Goal: Transaction & Acquisition: Purchase product/service

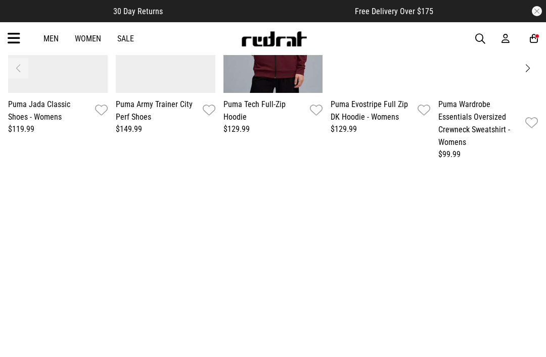
scroll to position [1785, 0]
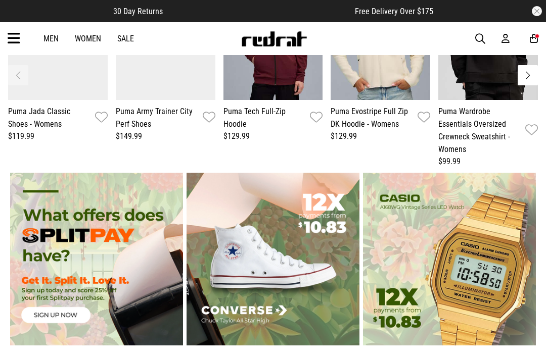
click at [127, 41] on link "Sale" at bounding box center [125, 39] width 17 height 10
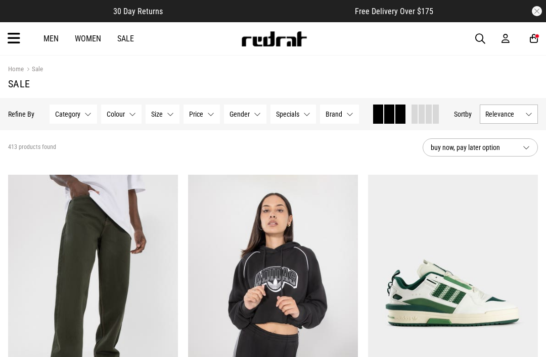
click at [512, 120] on button "Relevance" at bounding box center [509, 114] width 58 height 19
click at [527, 175] on li "Price (Lowest)" at bounding box center [508, 170] width 57 height 19
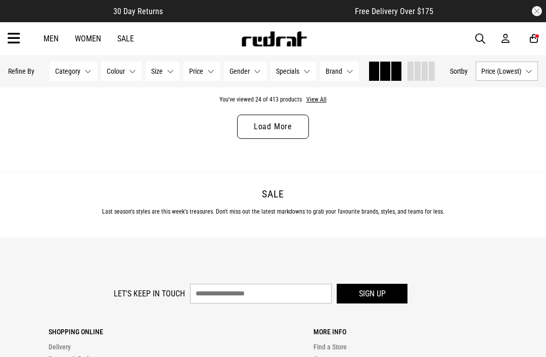
scroll to position [2553, 0]
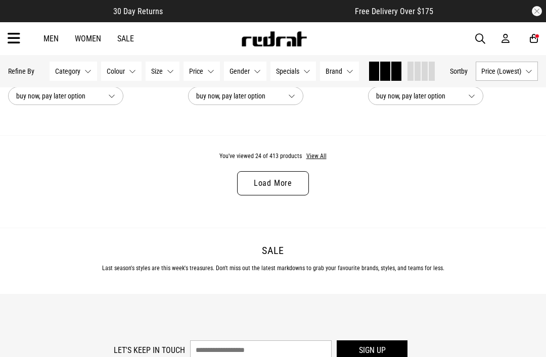
click at [312, 161] on button "View All" at bounding box center [316, 156] width 21 height 9
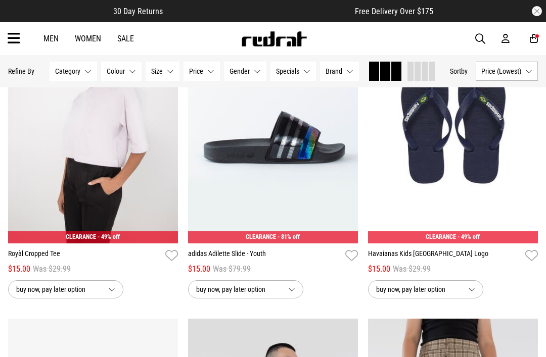
scroll to position [7021, 0]
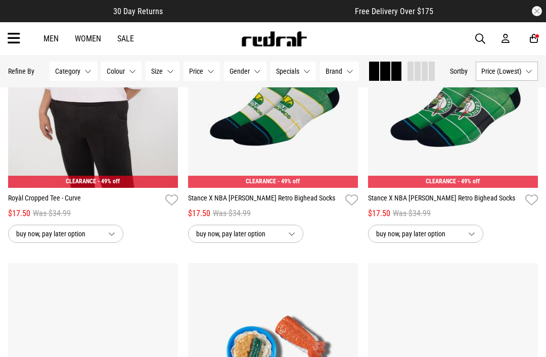
scroll to position [7821, 0]
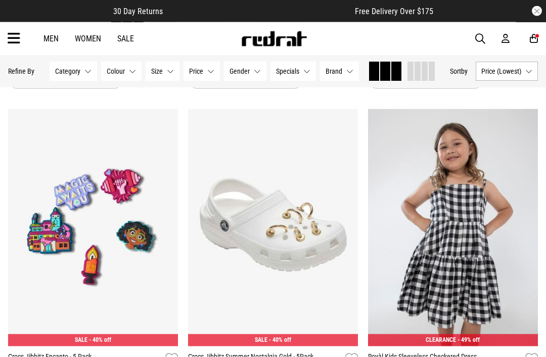
scroll to position [12426, 0]
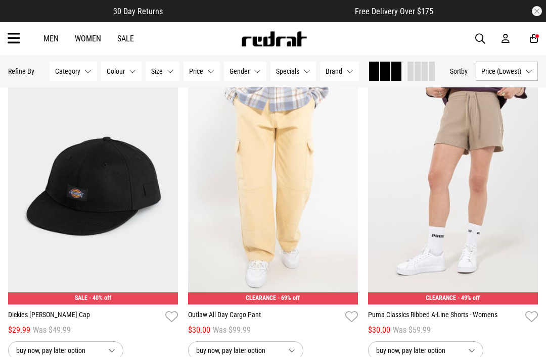
scroll to position [15001, 0]
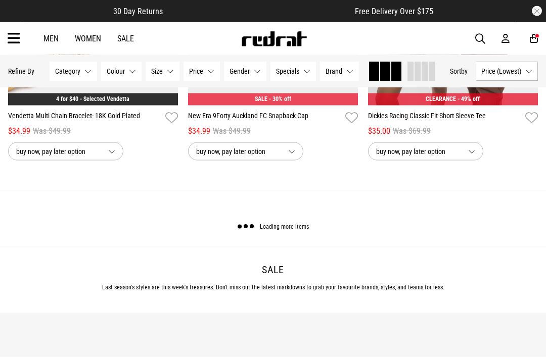
scroll to position [17547, 0]
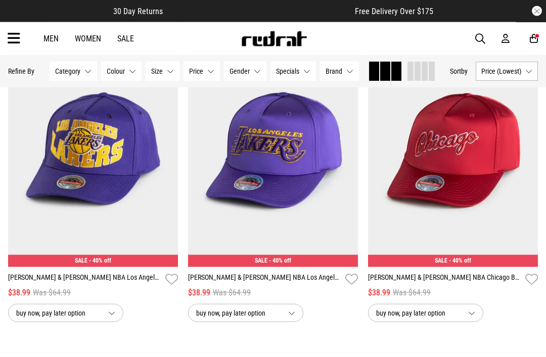
scroll to position [20092, 0]
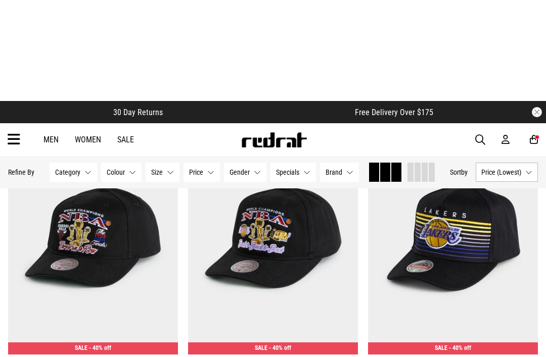
scroll to position [20080, 0]
